Goal: Navigation & Orientation: Find specific page/section

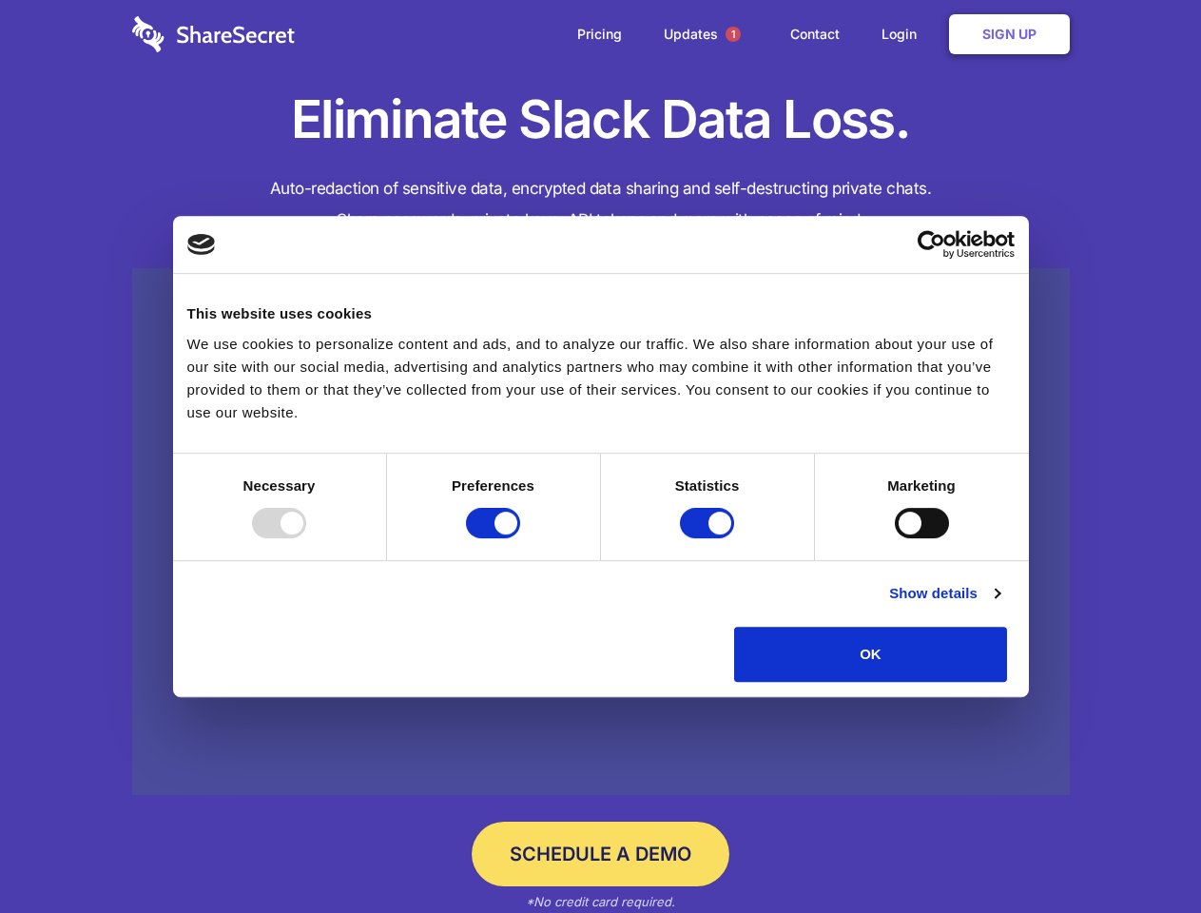
click at [306, 538] on div at bounding box center [279, 523] width 54 height 30
click at [520, 538] on input "Preferences" at bounding box center [493, 523] width 54 height 30
checkbox input "false"
click at [709, 538] on input "Statistics" at bounding box center [707, 523] width 54 height 30
checkbox input "false"
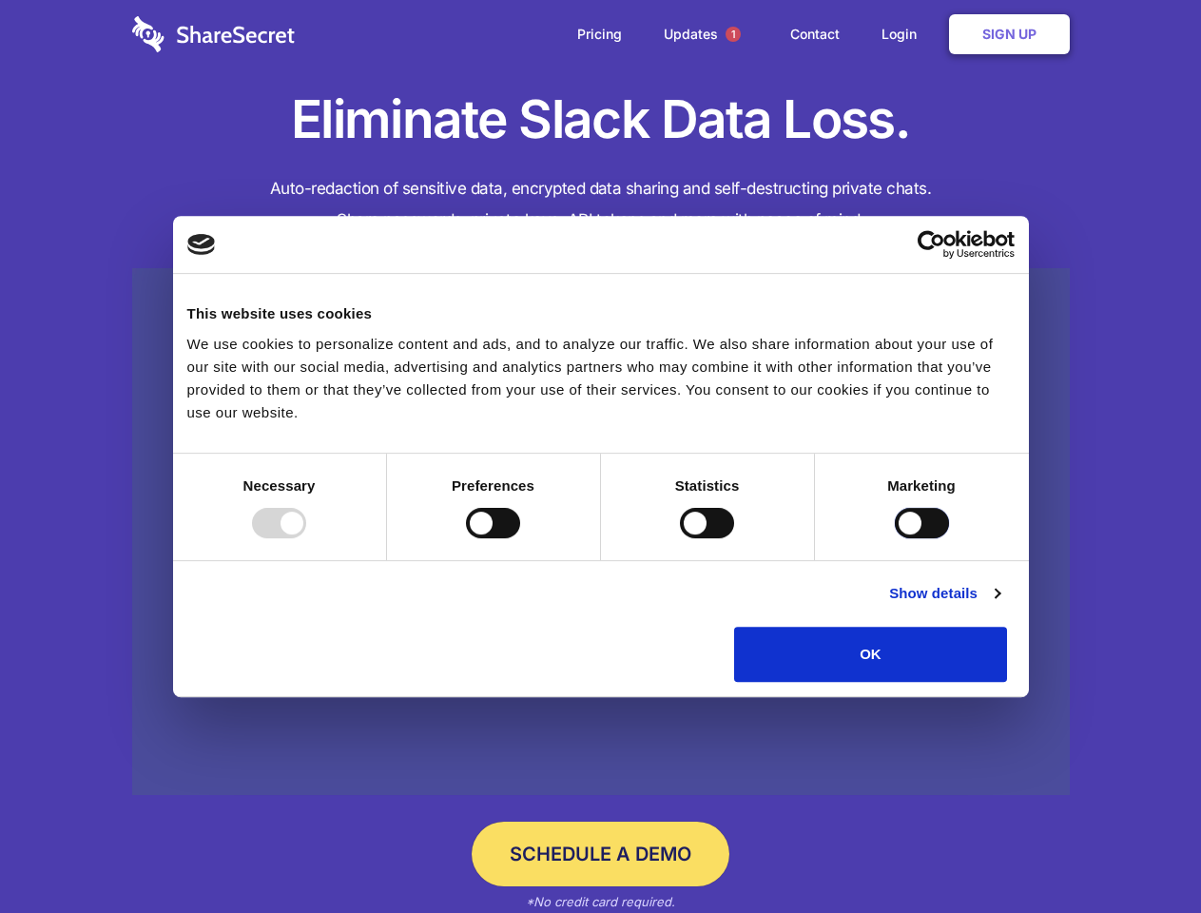
click at [895, 538] on input "Marketing" at bounding box center [922, 523] width 54 height 30
checkbox input "true"
click at [999, 605] on link "Show details" at bounding box center [944, 593] width 110 height 23
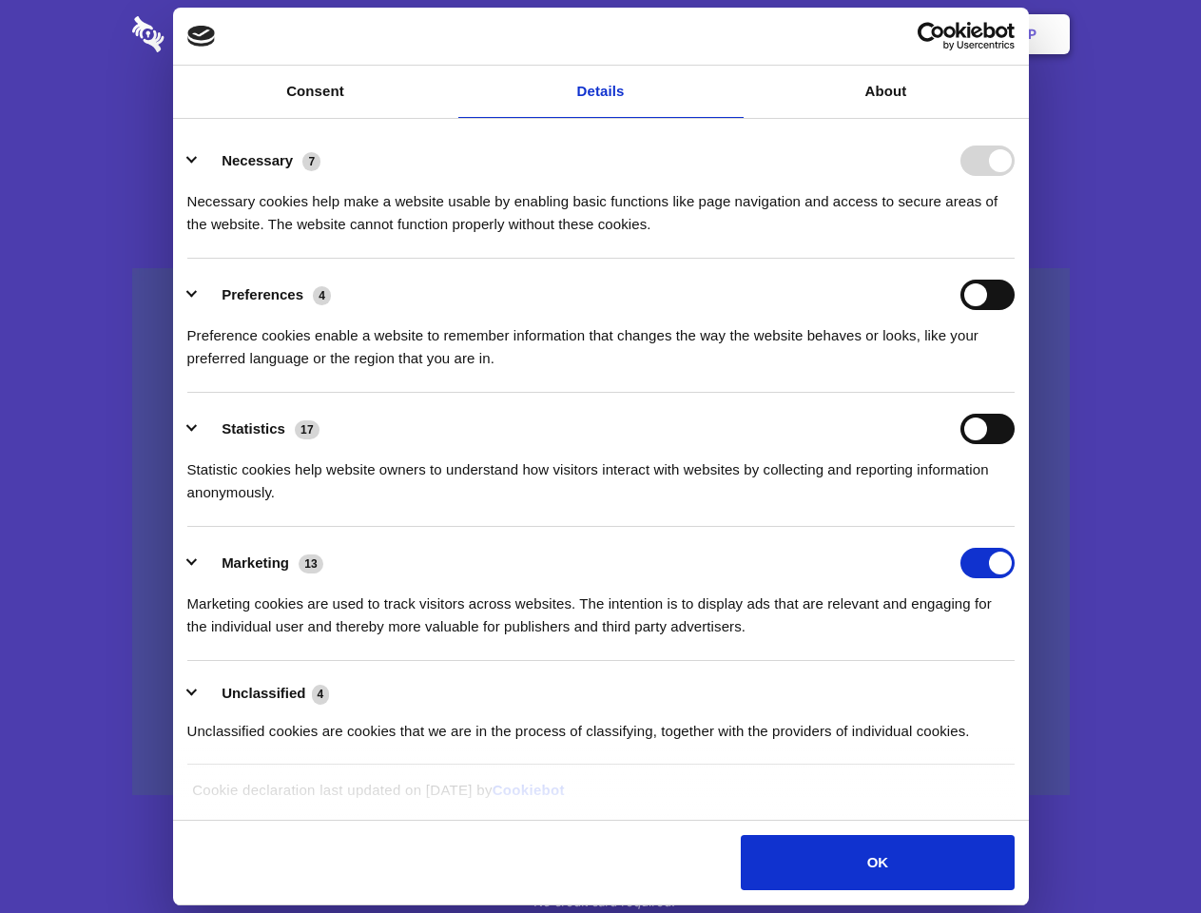
click at [1015, 259] on li "Necessary 7 Necessary cookies help make a website usable by enabling basic func…" at bounding box center [600, 192] width 827 height 134
click at [732, 34] on span "1" at bounding box center [733, 34] width 15 height 15
